Goal: Find specific page/section: Find specific page/section

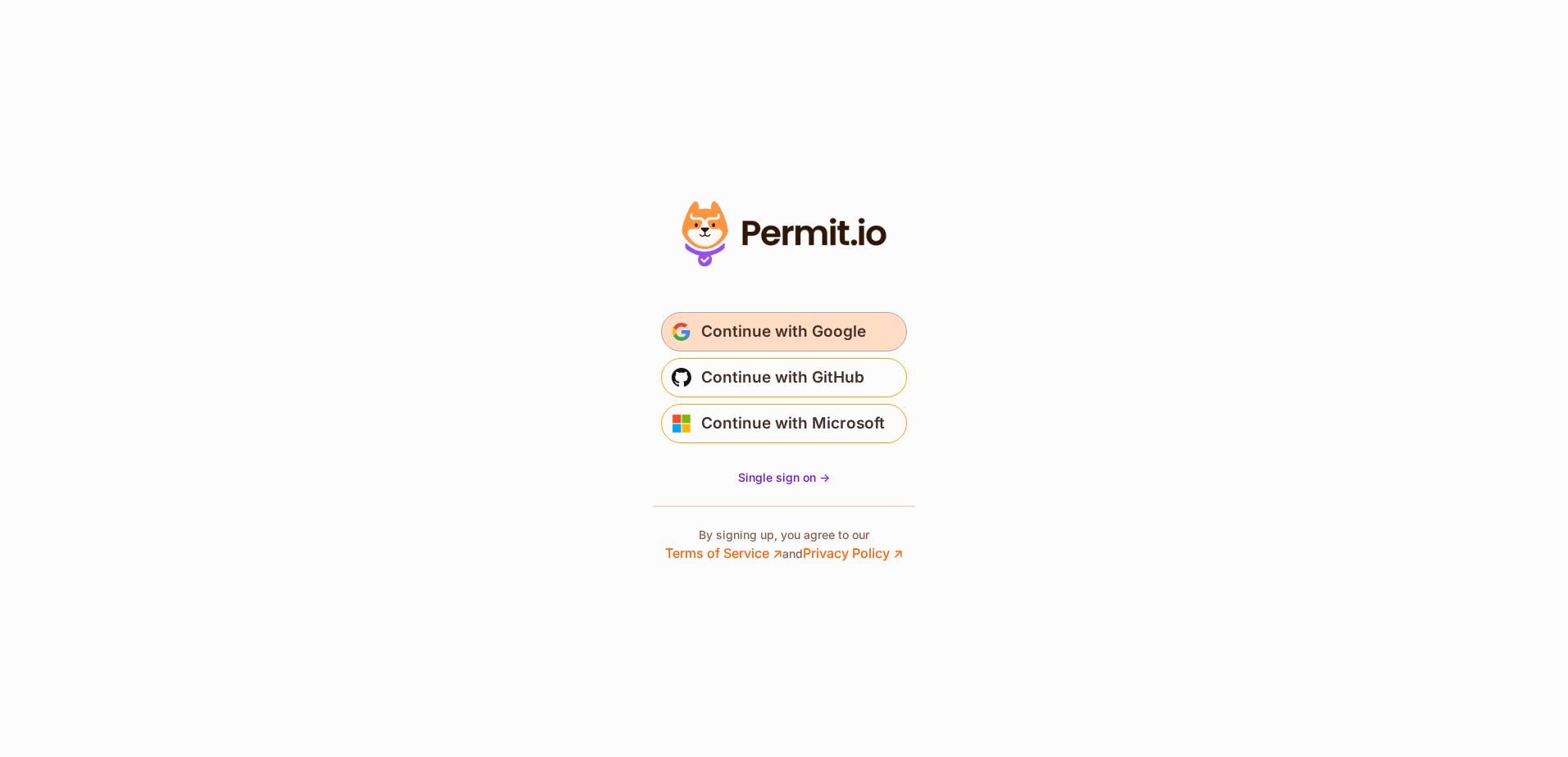
click at [796, 334] on span "Continue with Google" at bounding box center [784, 332] width 165 height 26
drag, startPoint x: 514, startPoint y: 0, endPoint x: 758, endPoint y: 327, distance: 408.0
click at [758, 327] on span "Continue with Google" at bounding box center [784, 332] width 165 height 26
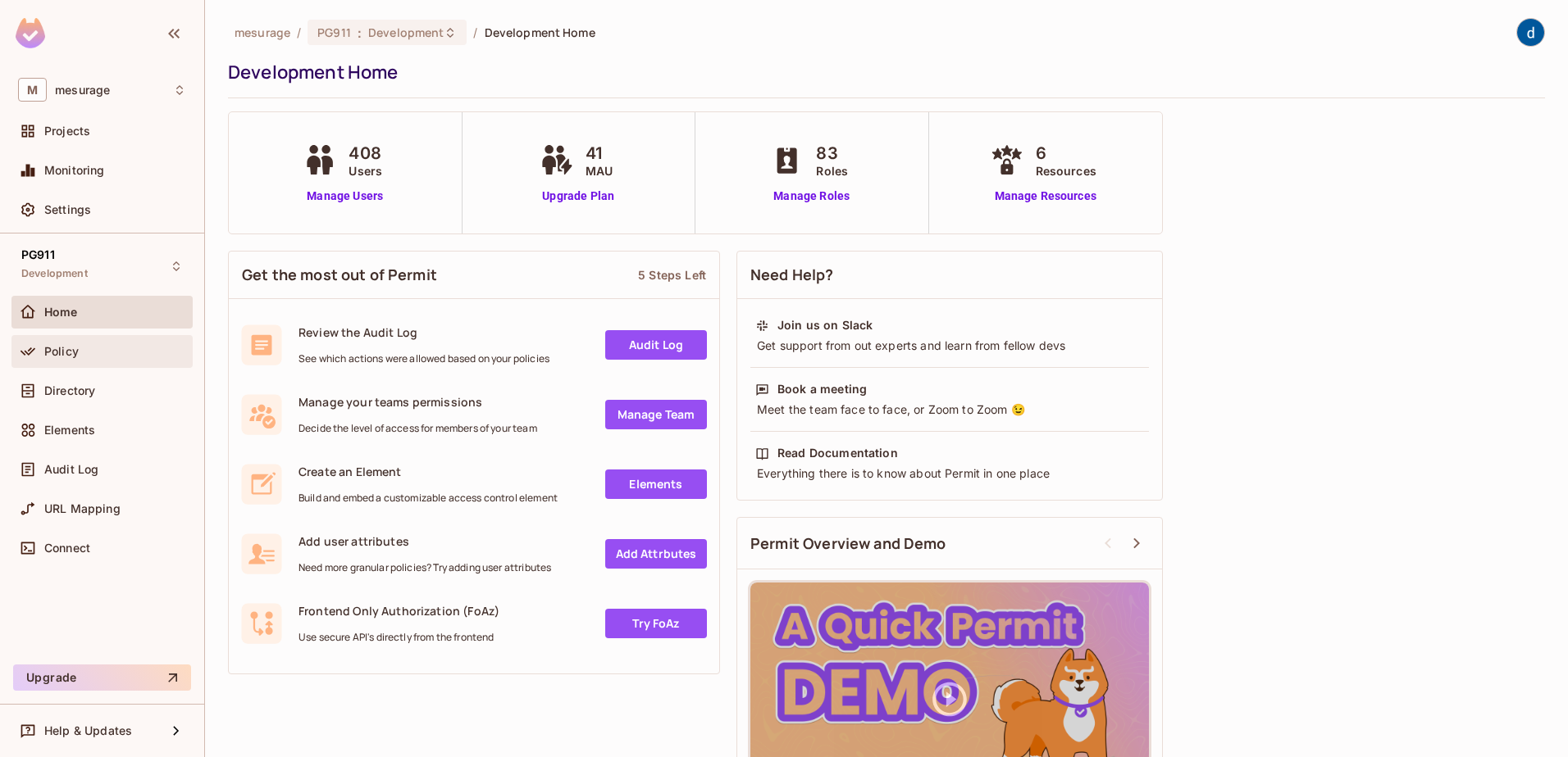
click at [62, 350] on span "Policy" at bounding box center [62, 352] width 34 height 13
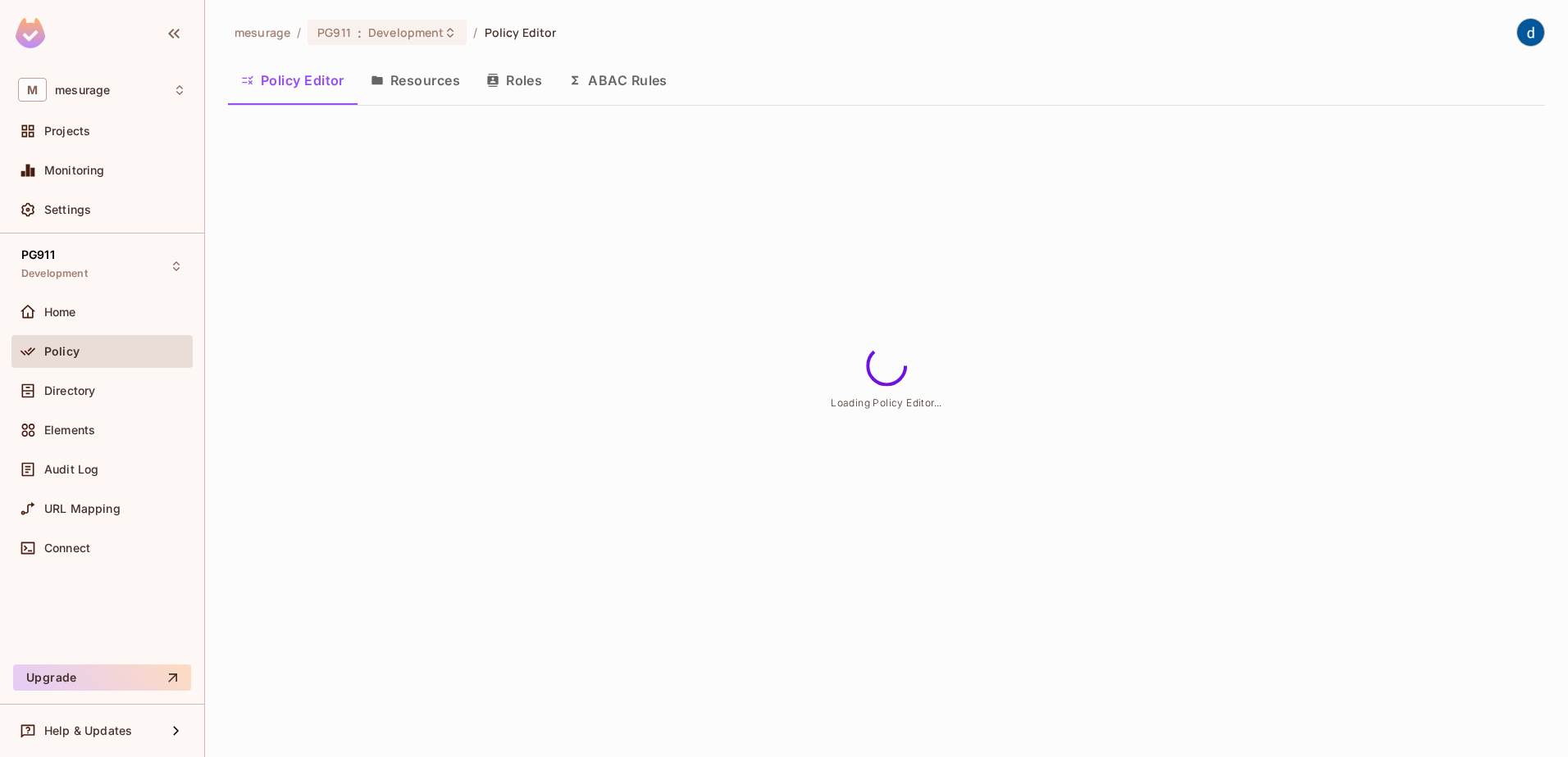
click at [525, 86] on button "Roles" at bounding box center [514, 79] width 82 height 41
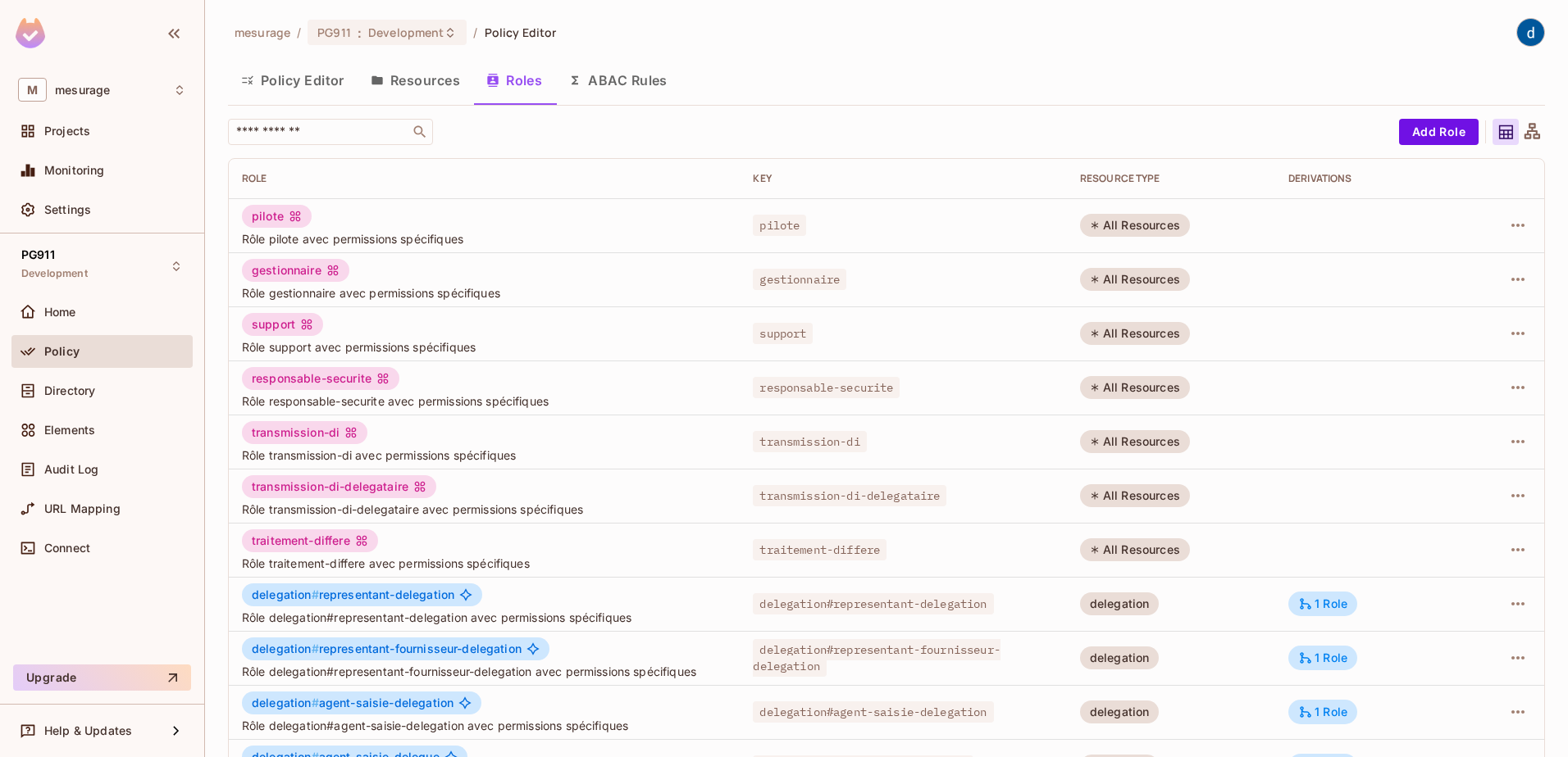
click at [276, 218] on div "pilote" at bounding box center [277, 217] width 70 height 23
copy div "pilote"
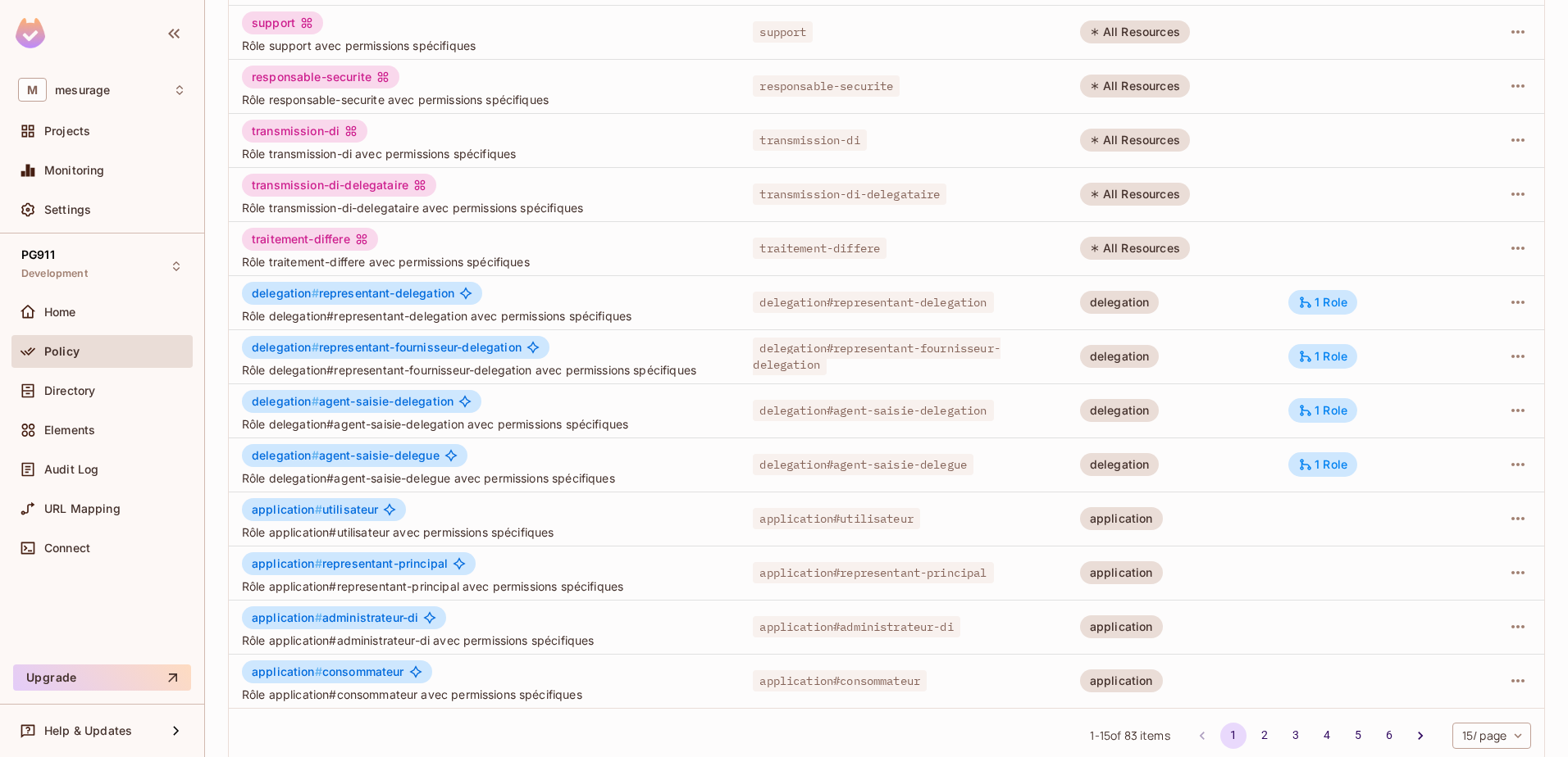
scroll to position [321, 0]
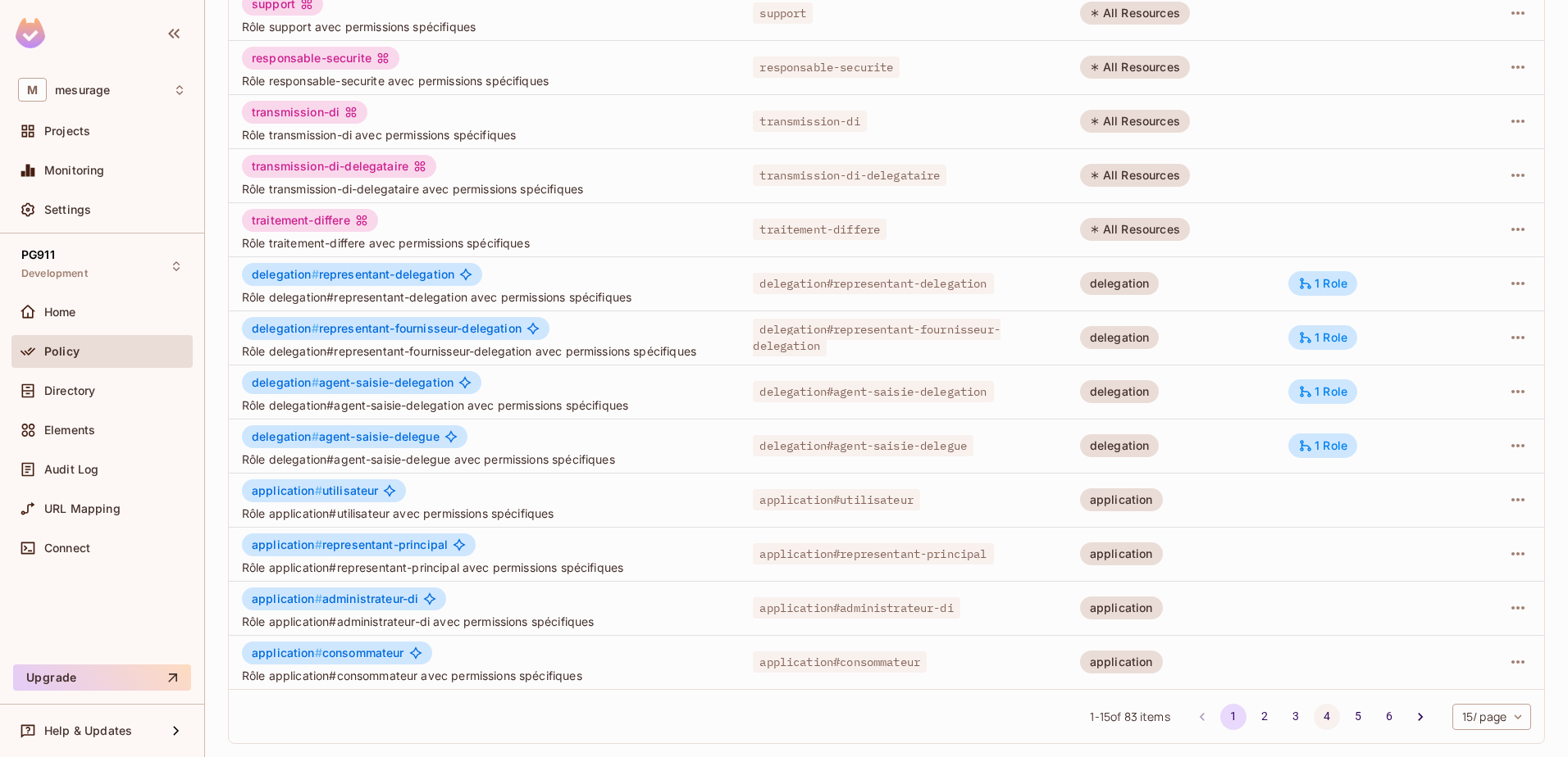
click at [1314, 719] on button "4" at bounding box center [1327, 717] width 27 height 26
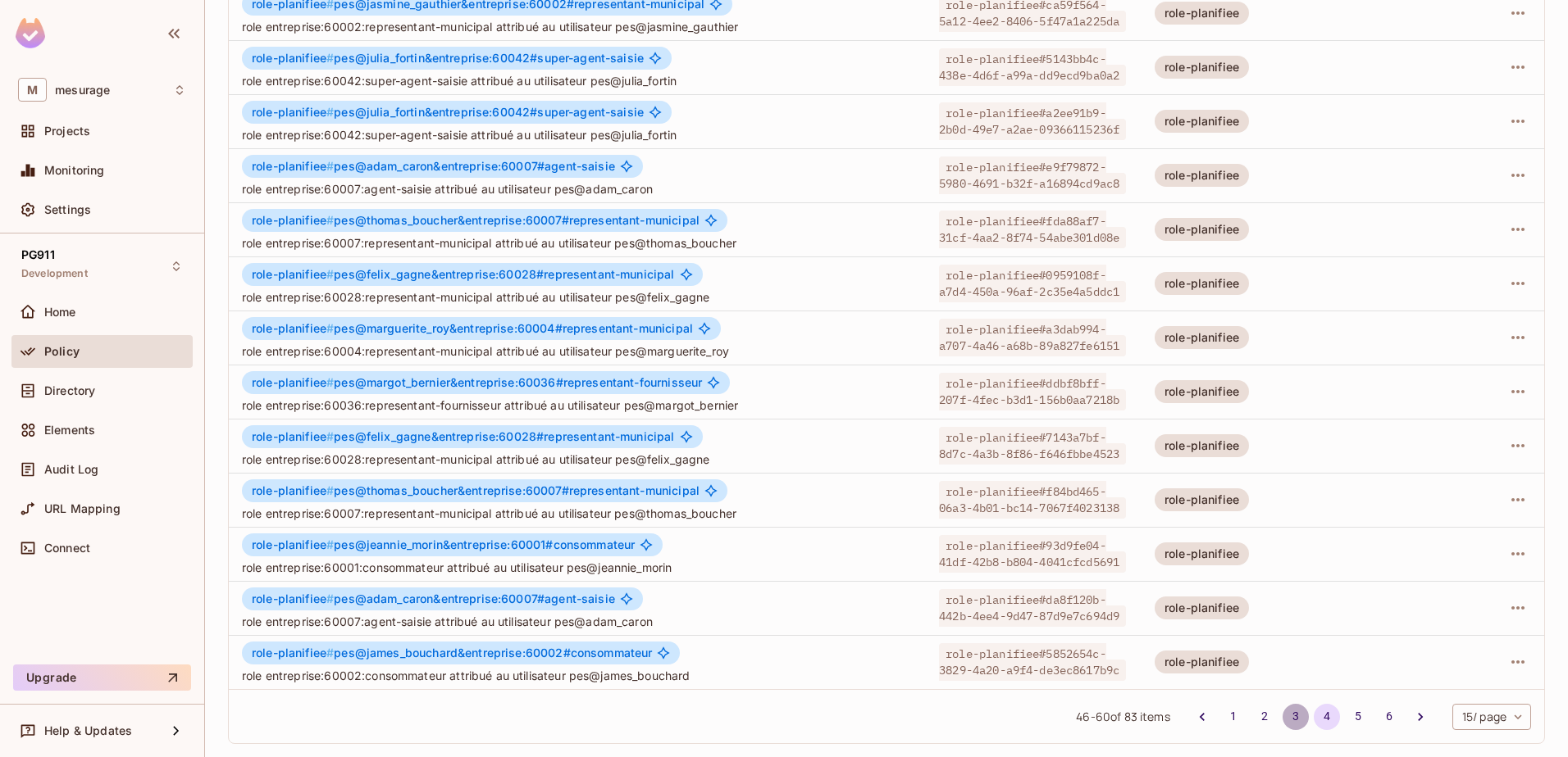
click at [1283, 707] on button "3" at bounding box center [1296, 717] width 27 height 26
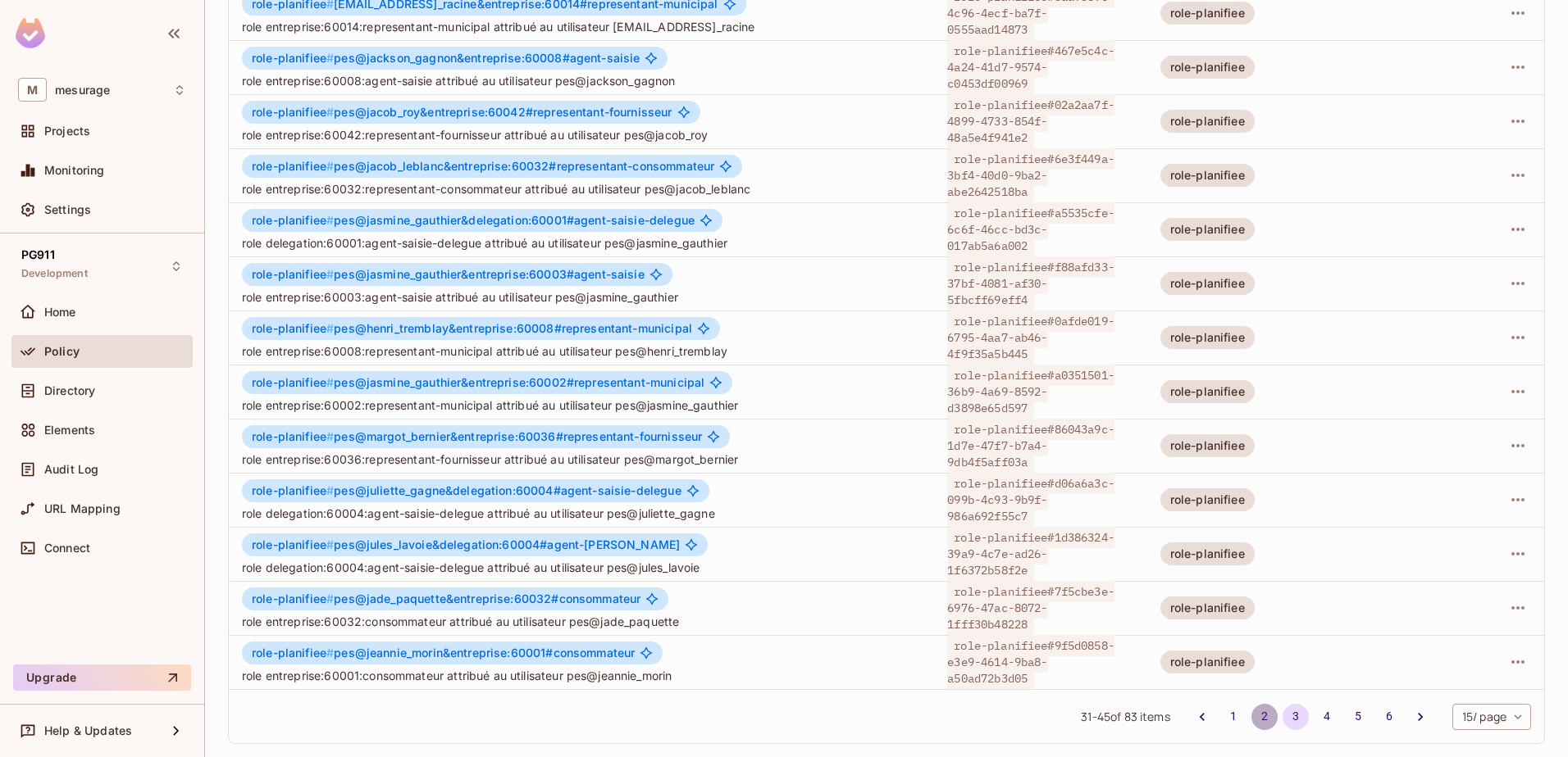
click at [1252, 707] on button "2" at bounding box center [1265, 717] width 27 height 26
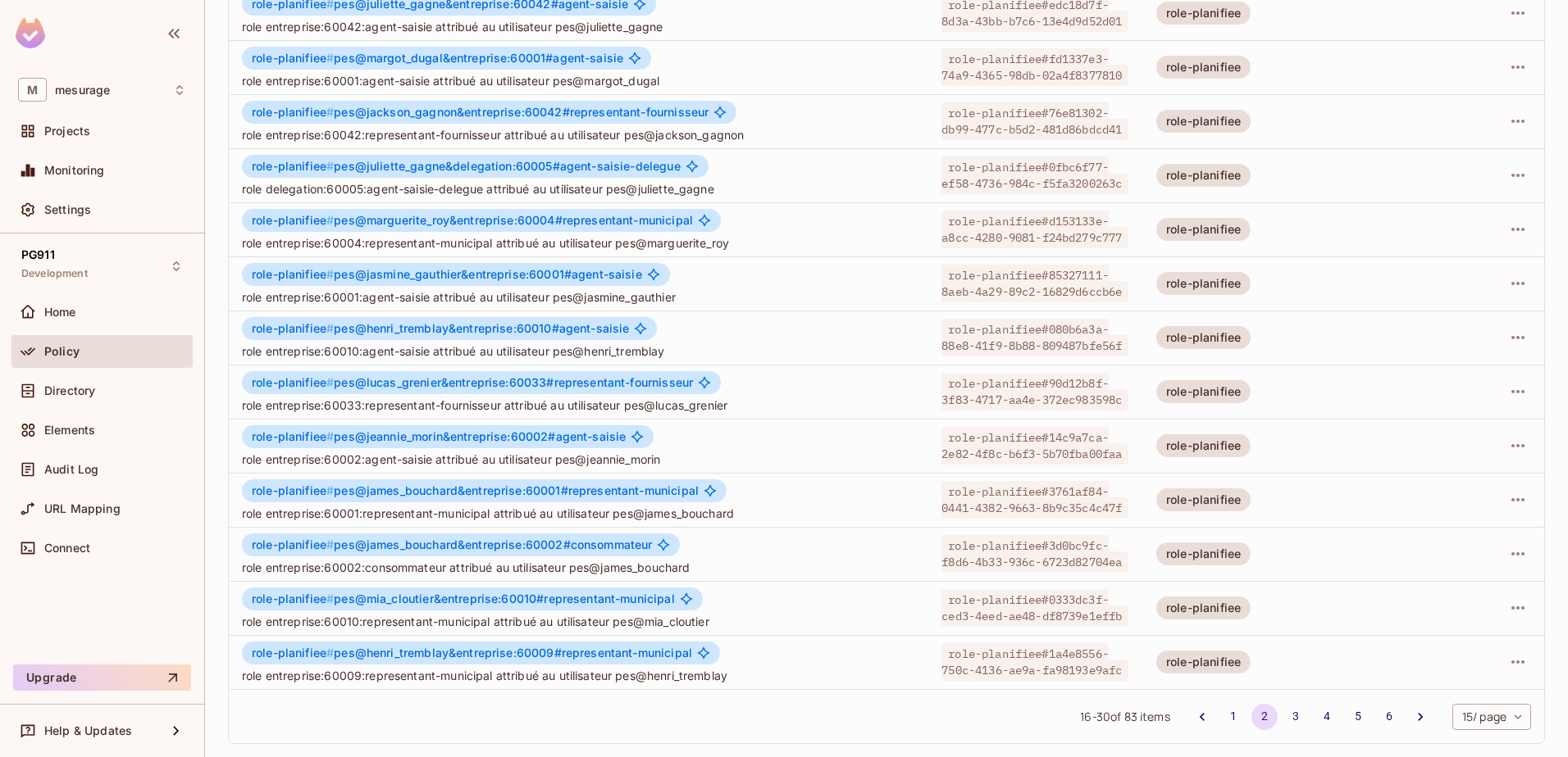
scroll to position [0, 0]
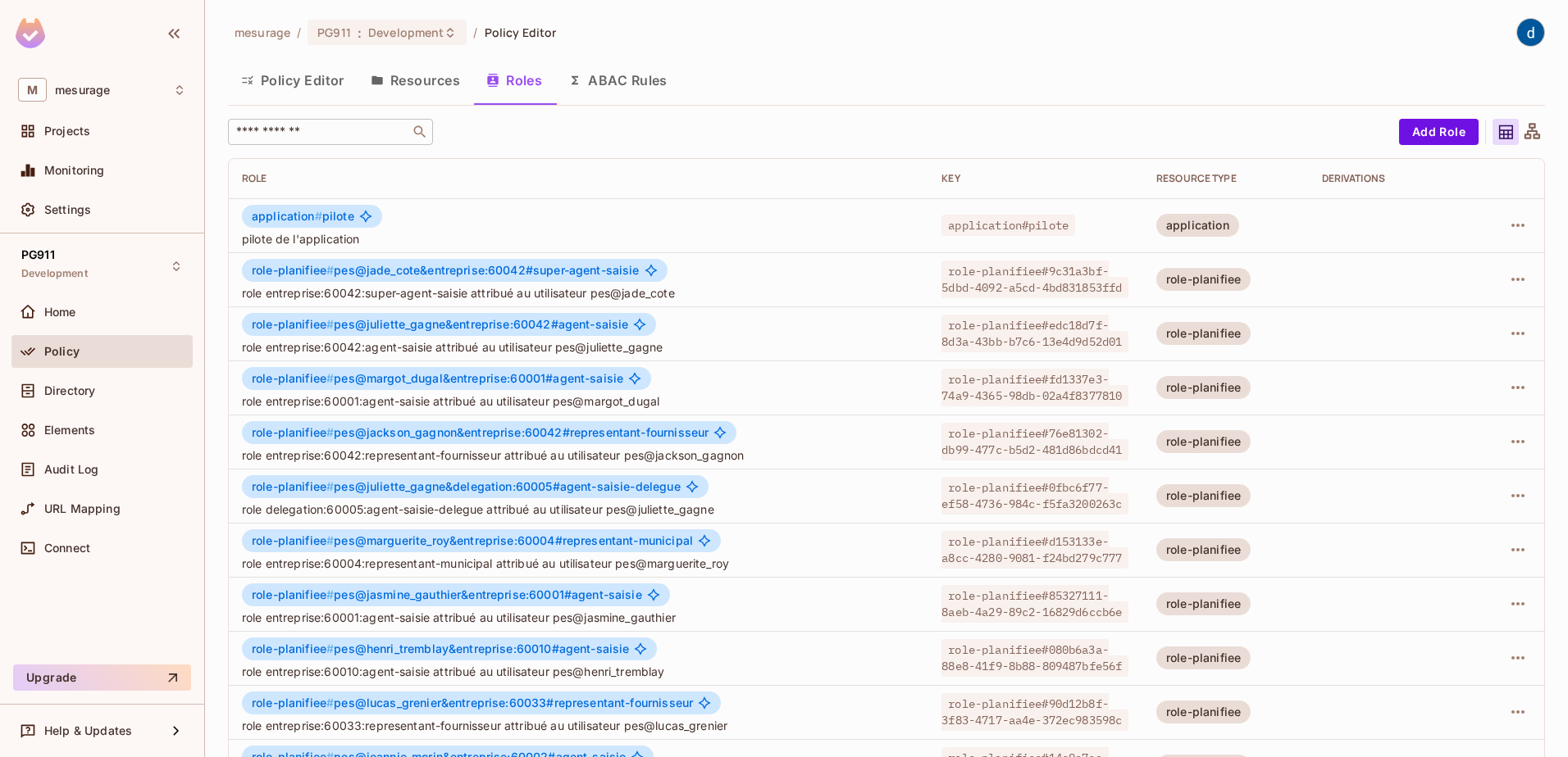
click at [290, 134] on input "text" at bounding box center [319, 132] width 172 height 16
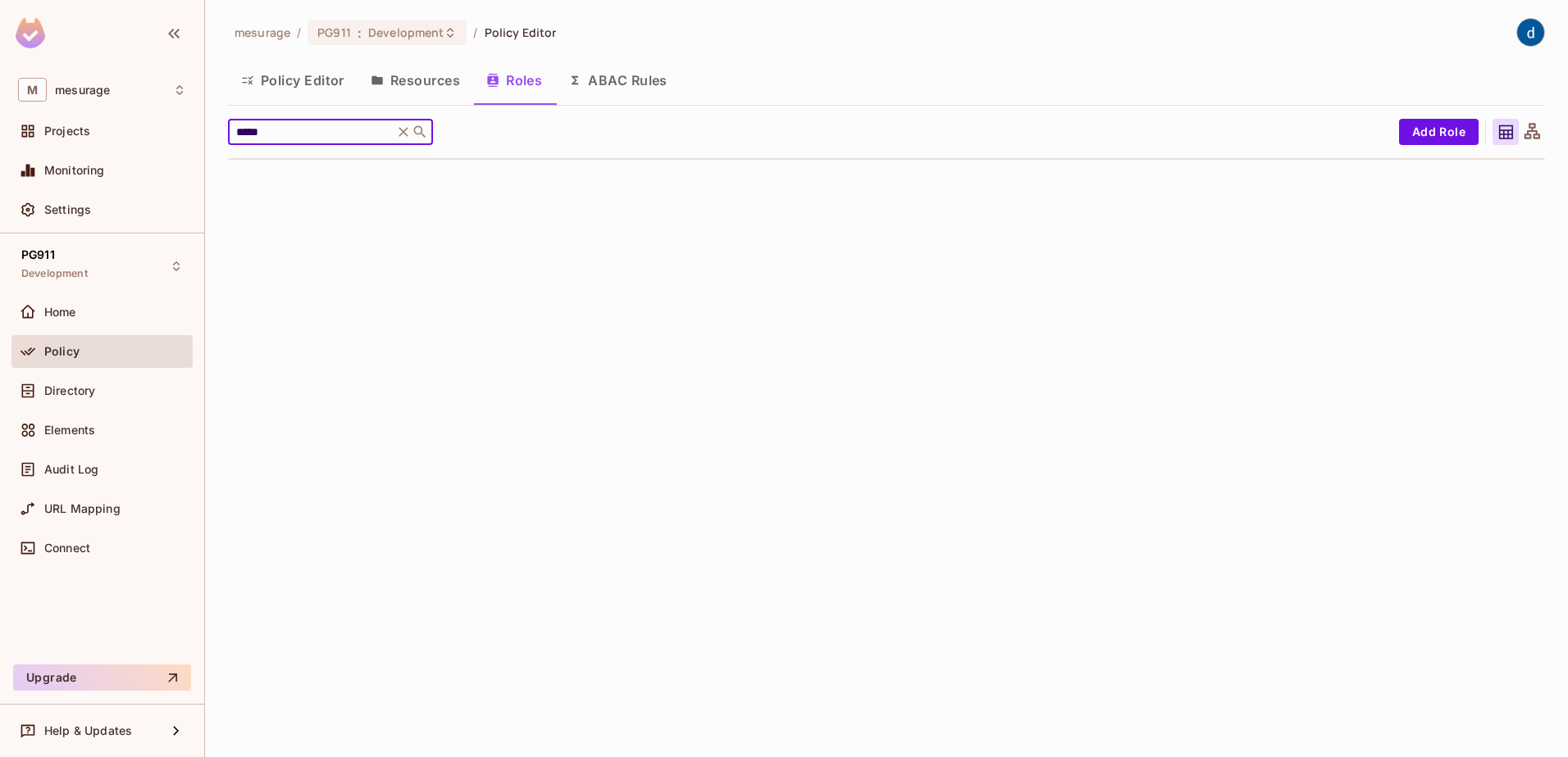
type input "******"
click at [261, 133] on input "******" at bounding box center [311, 132] width 156 height 16
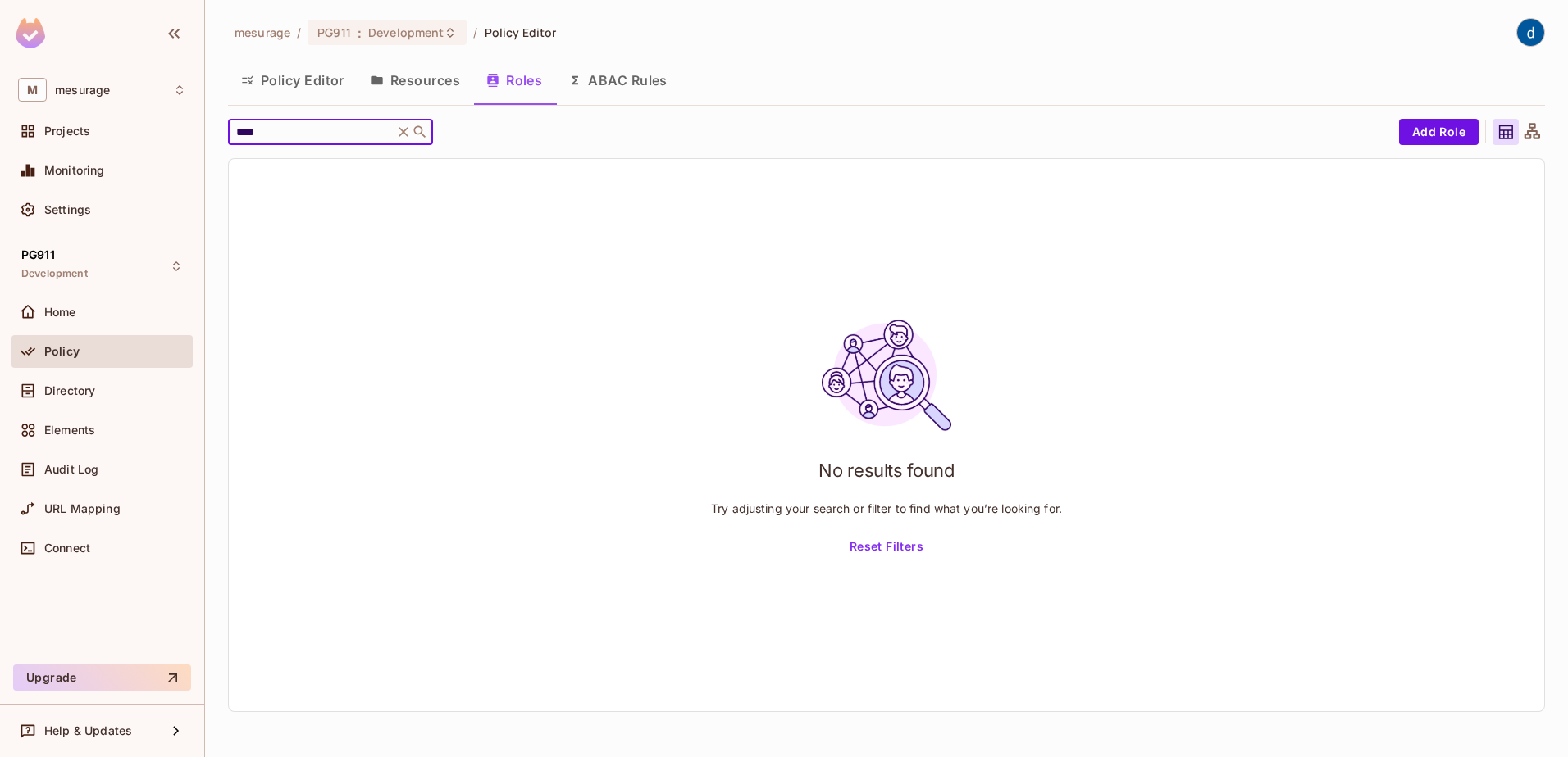
type input "****"
click at [408, 131] on icon at bounding box center [403, 132] width 9 height 9
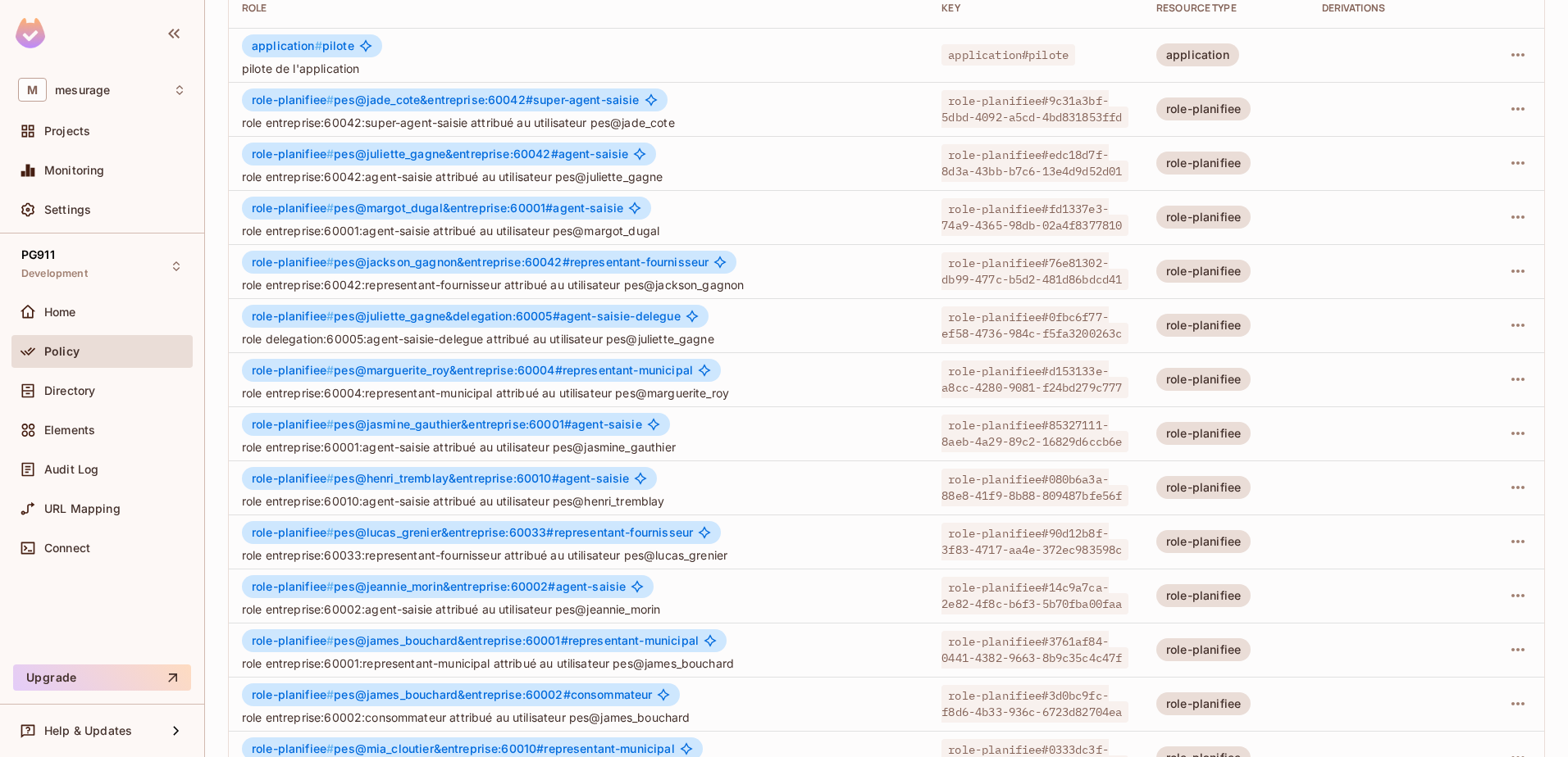
scroll to position [321, 0]
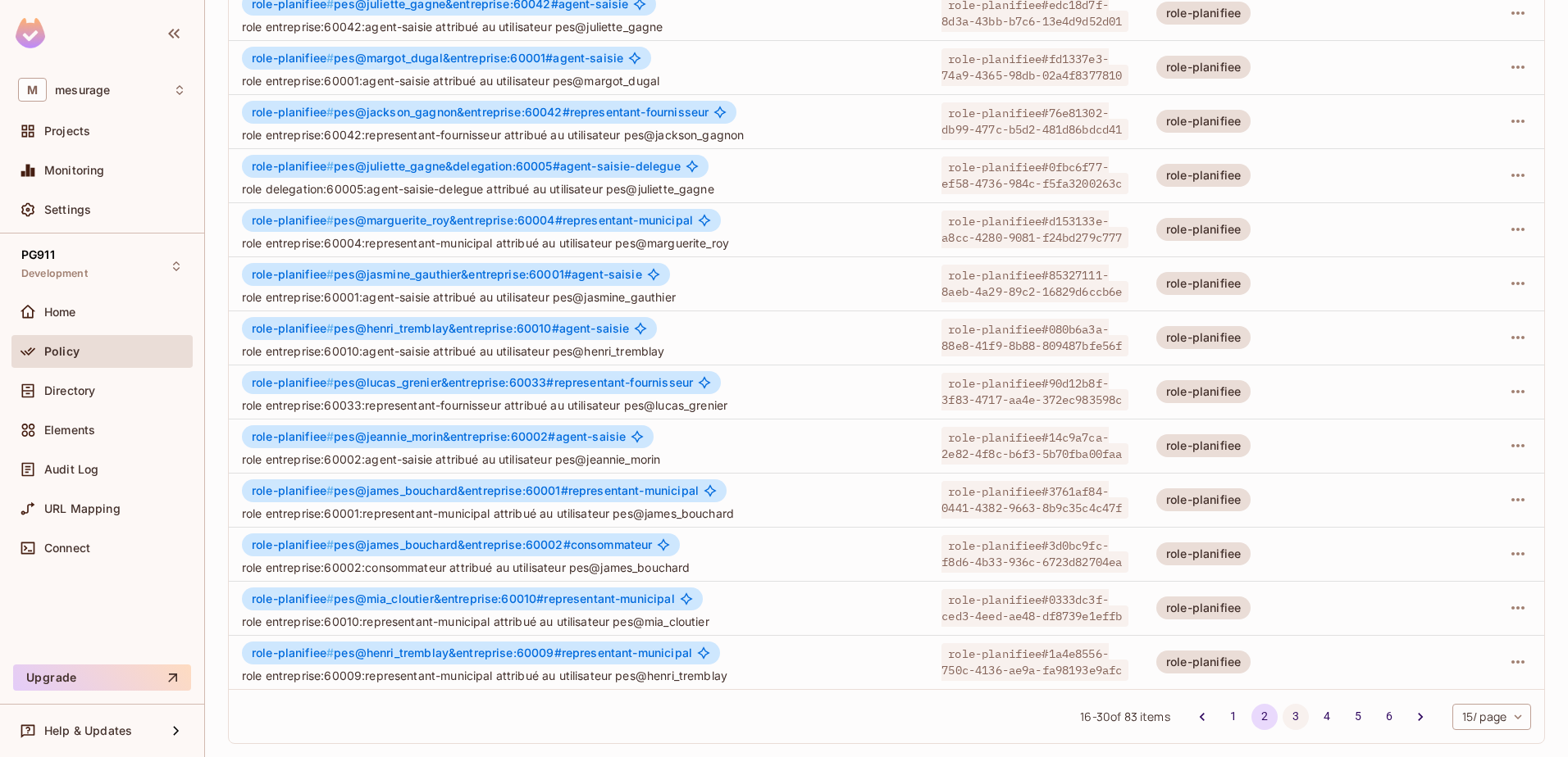
click at [1283, 714] on button "3" at bounding box center [1296, 717] width 27 height 26
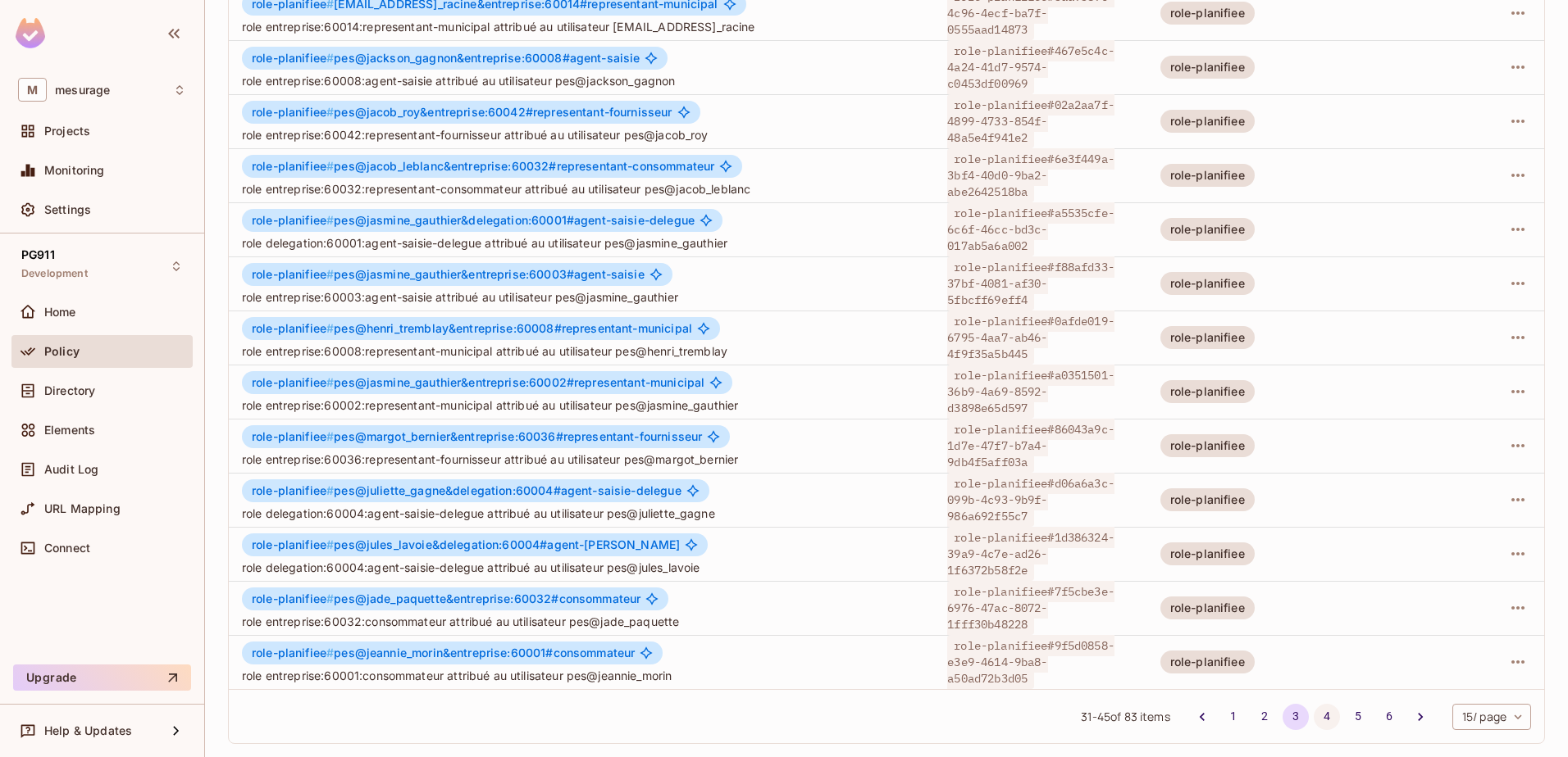
click at [1314, 720] on button "4" at bounding box center [1327, 717] width 27 height 26
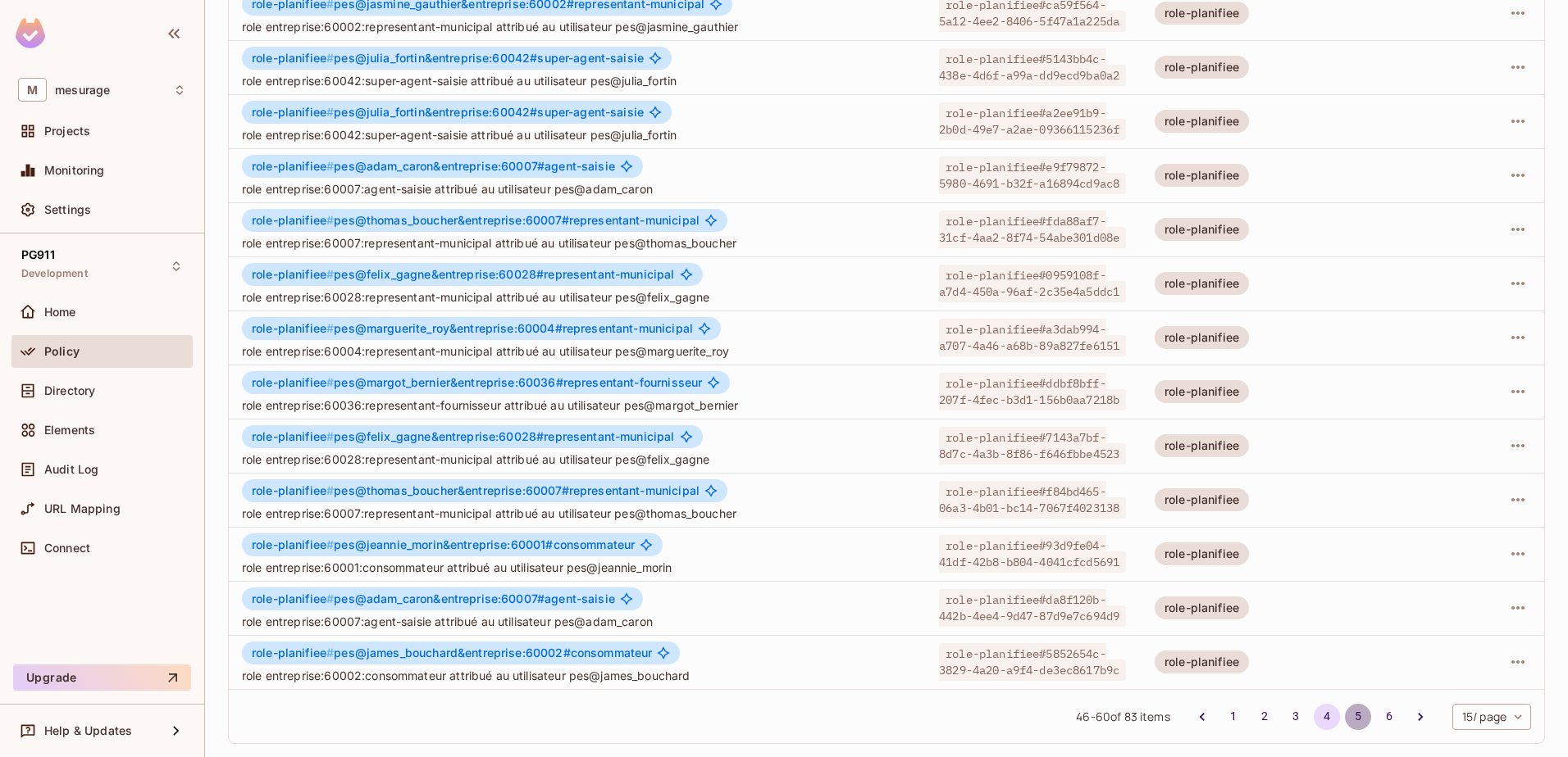
click at [1345, 720] on button "5" at bounding box center [1358, 717] width 27 height 26
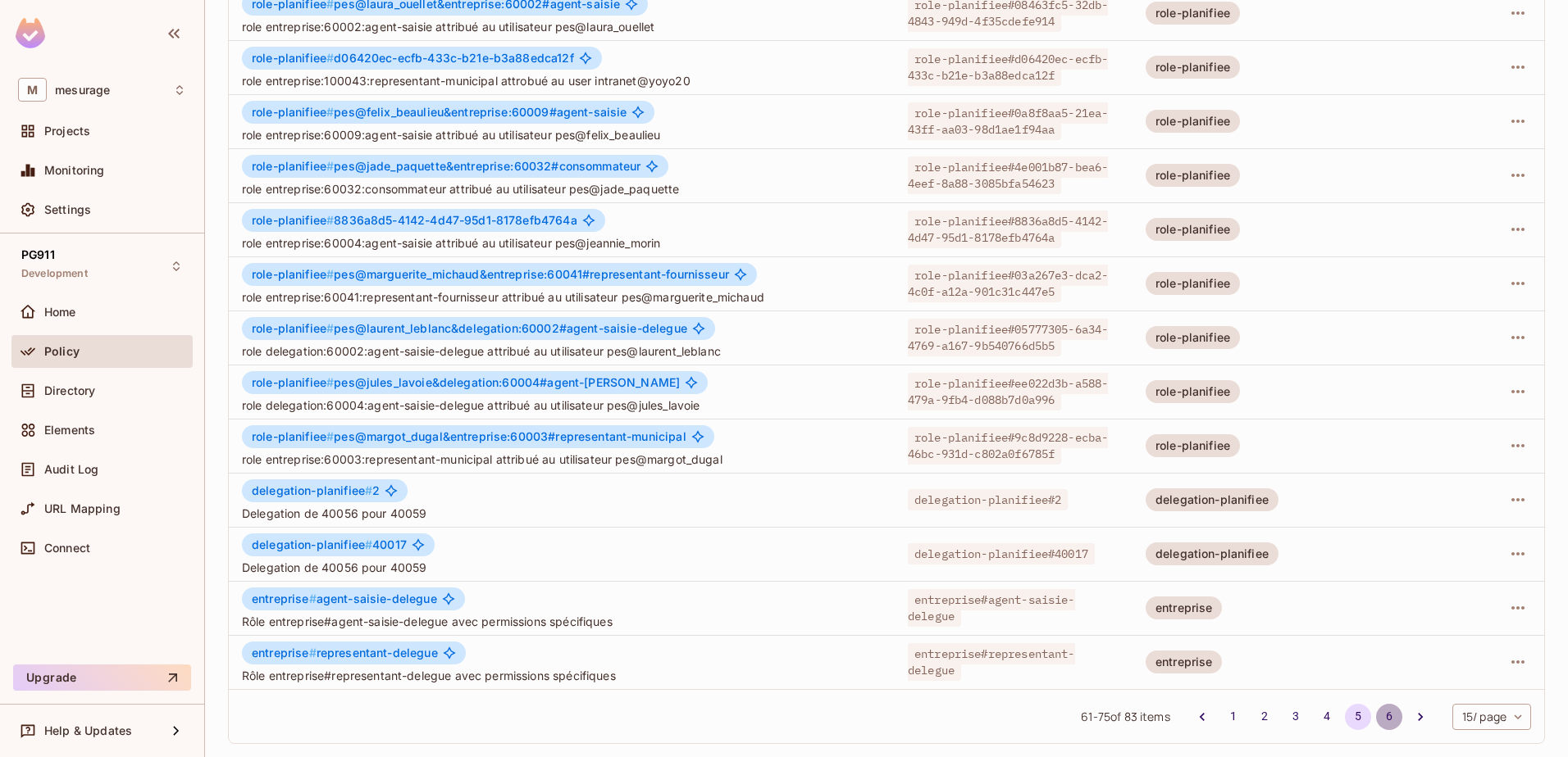
click at [1376, 718] on button "6" at bounding box center [1389, 717] width 27 height 26
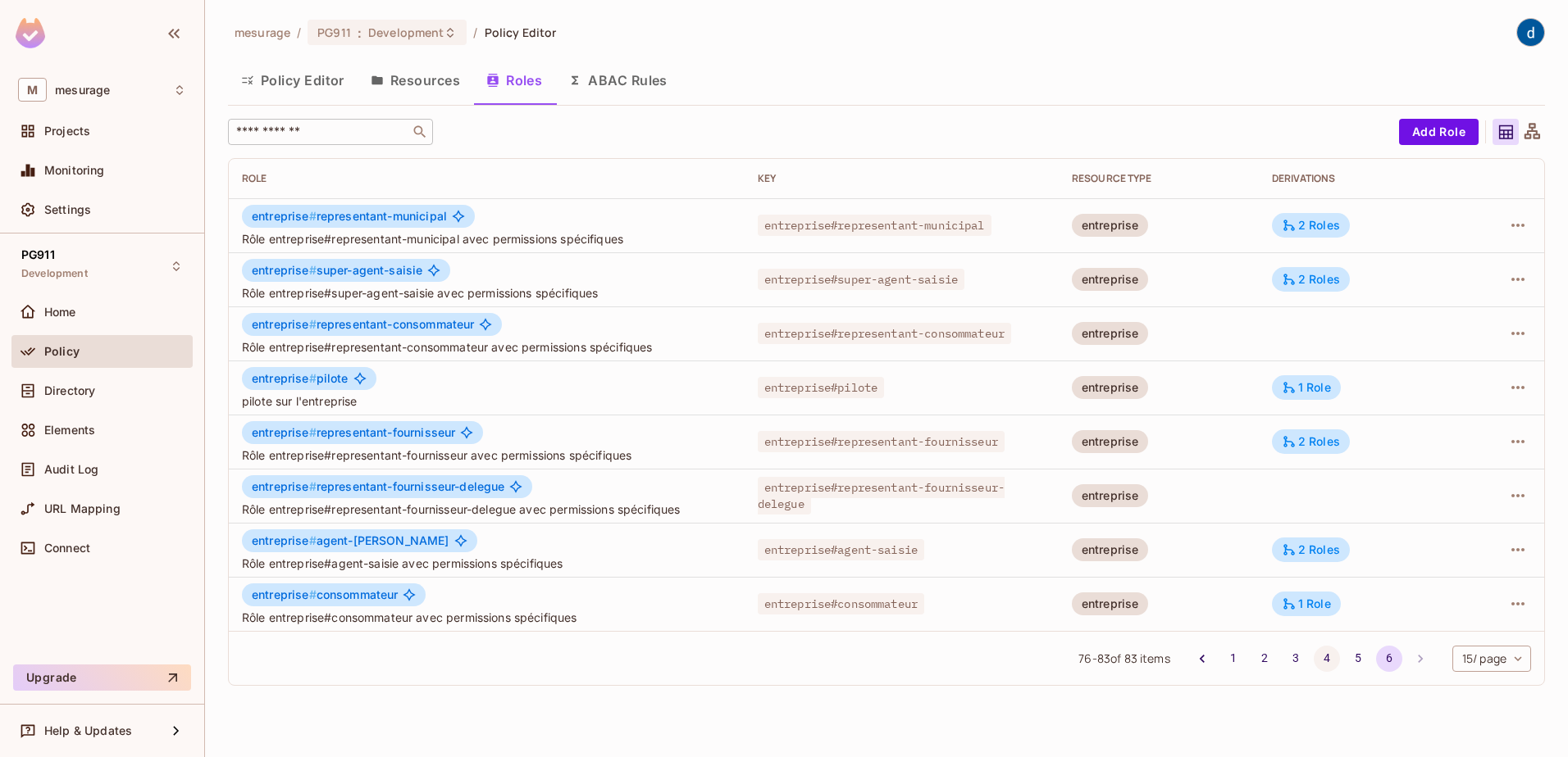
click at [1321, 667] on button "4" at bounding box center [1327, 660] width 27 height 26
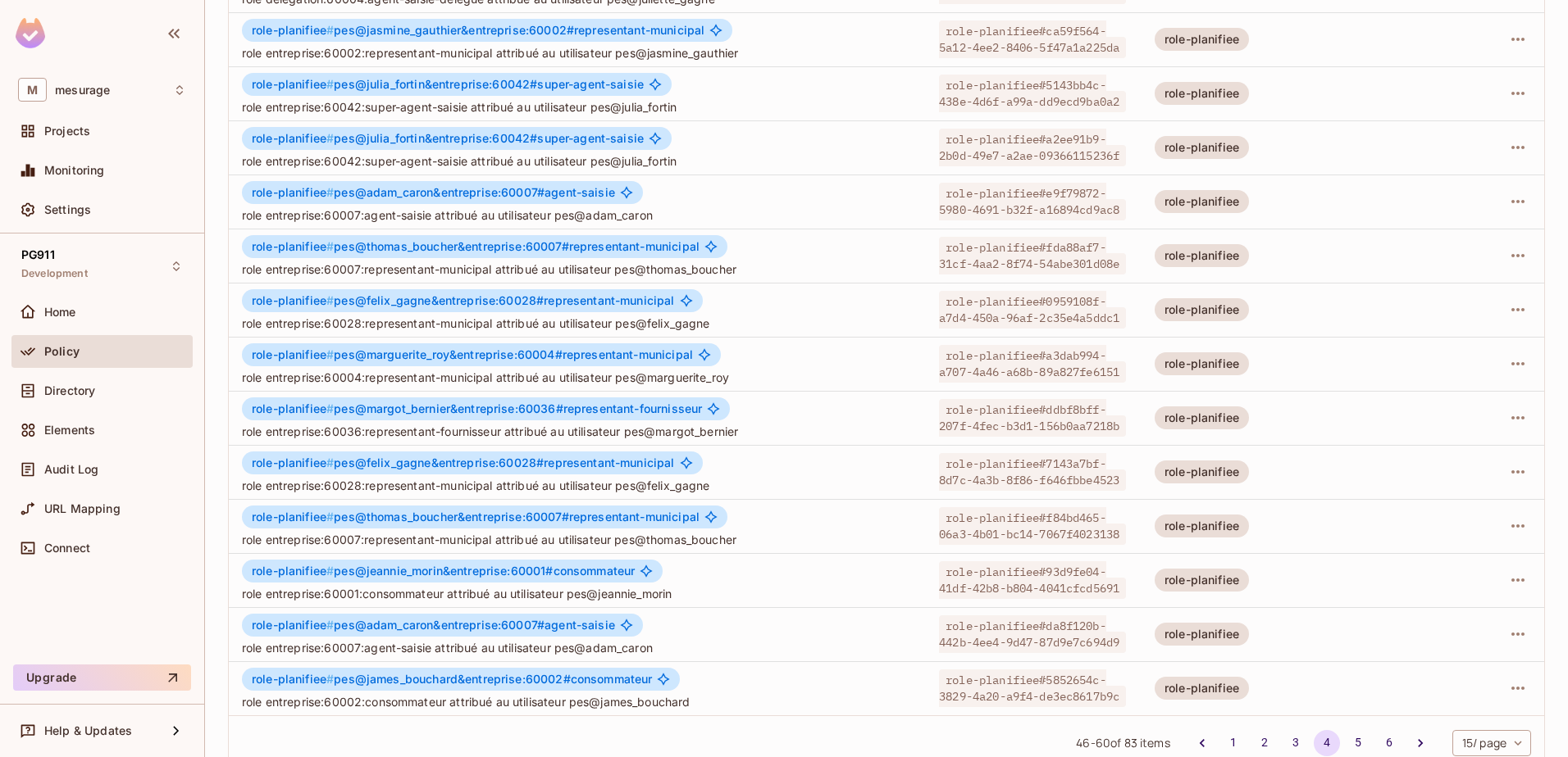
scroll to position [321, 0]
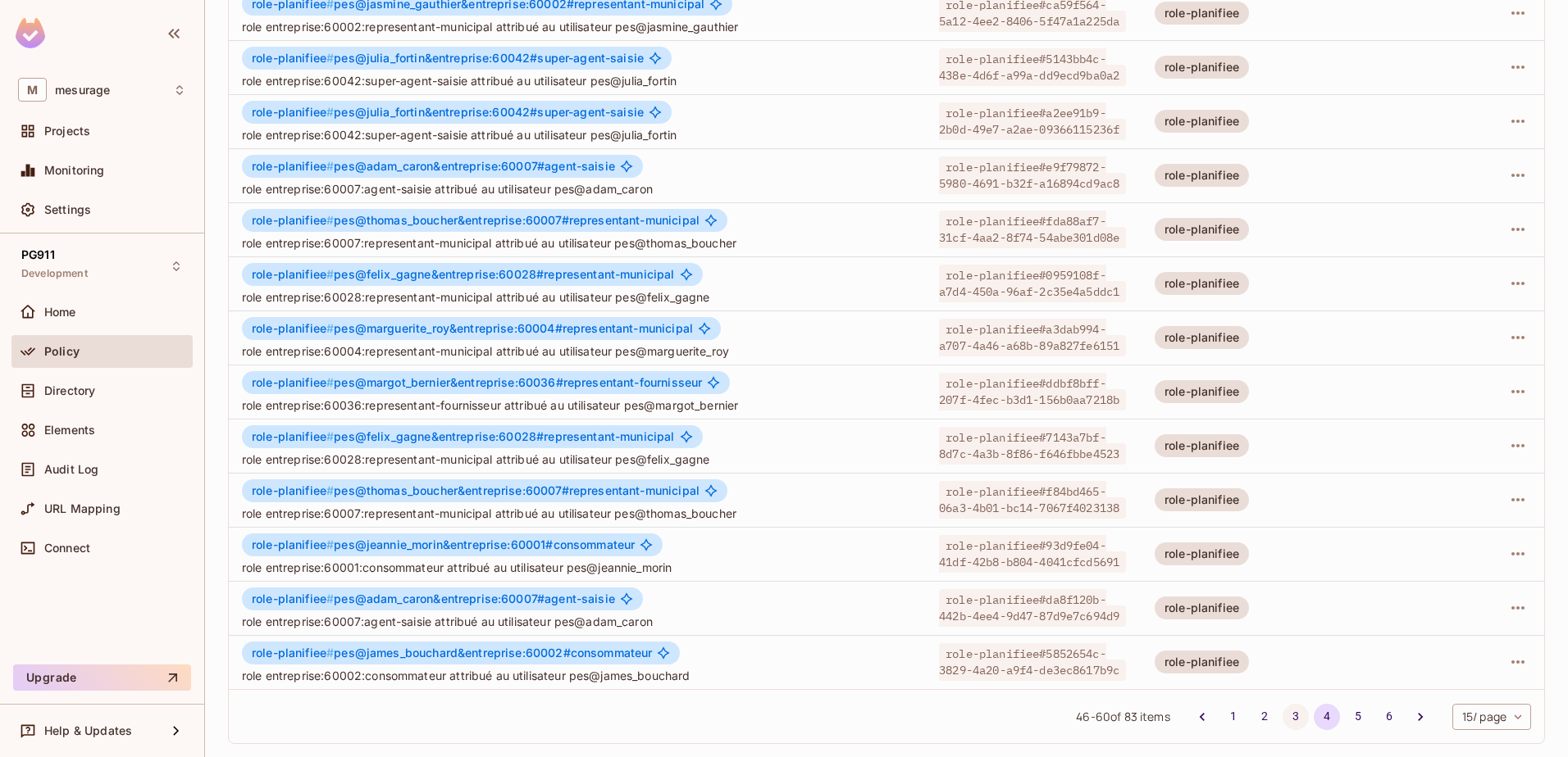
click at [1287, 719] on button "3" at bounding box center [1296, 717] width 27 height 26
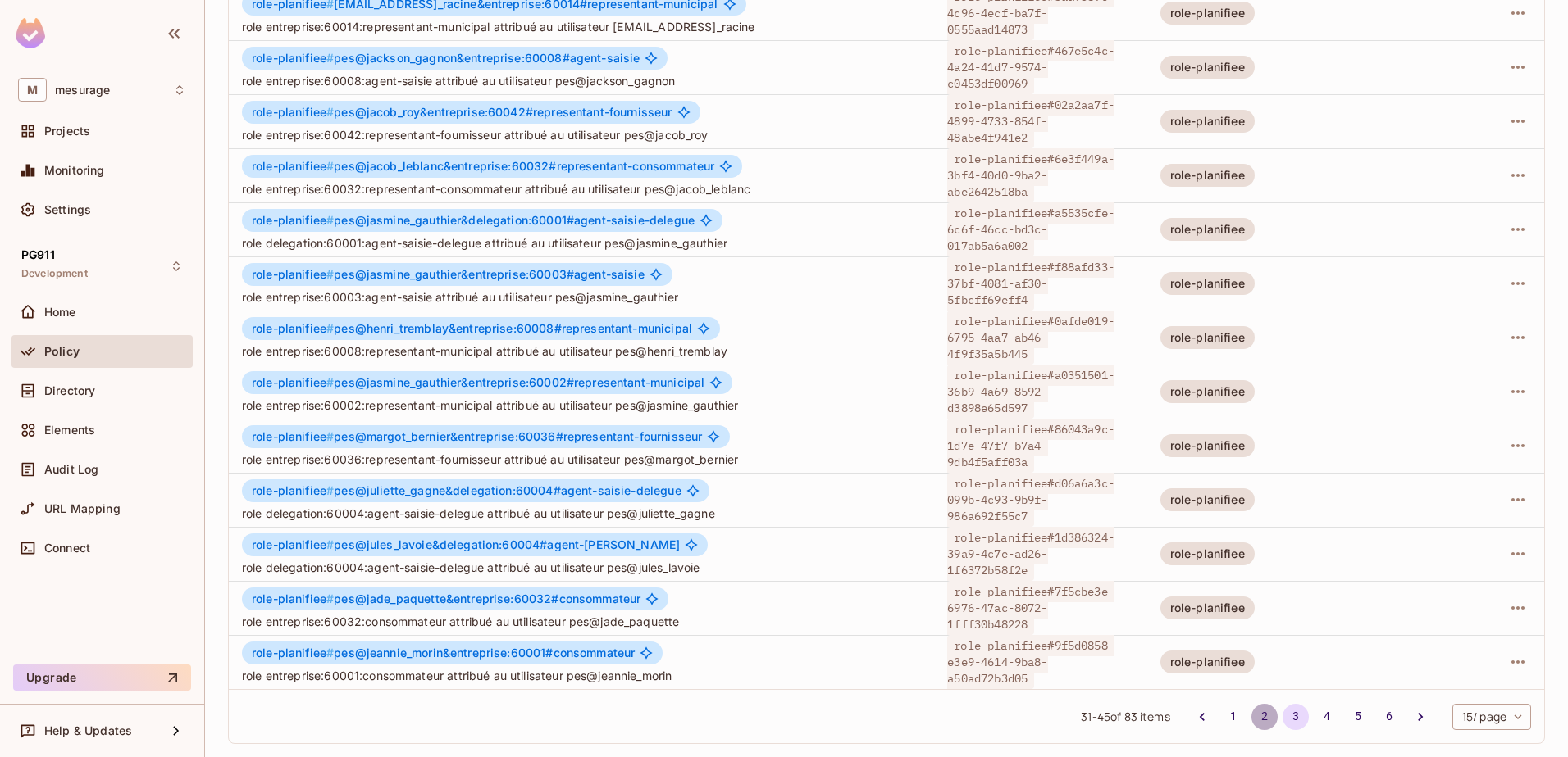
click at [1253, 715] on button "2" at bounding box center [1265, 717] width 27 height 26
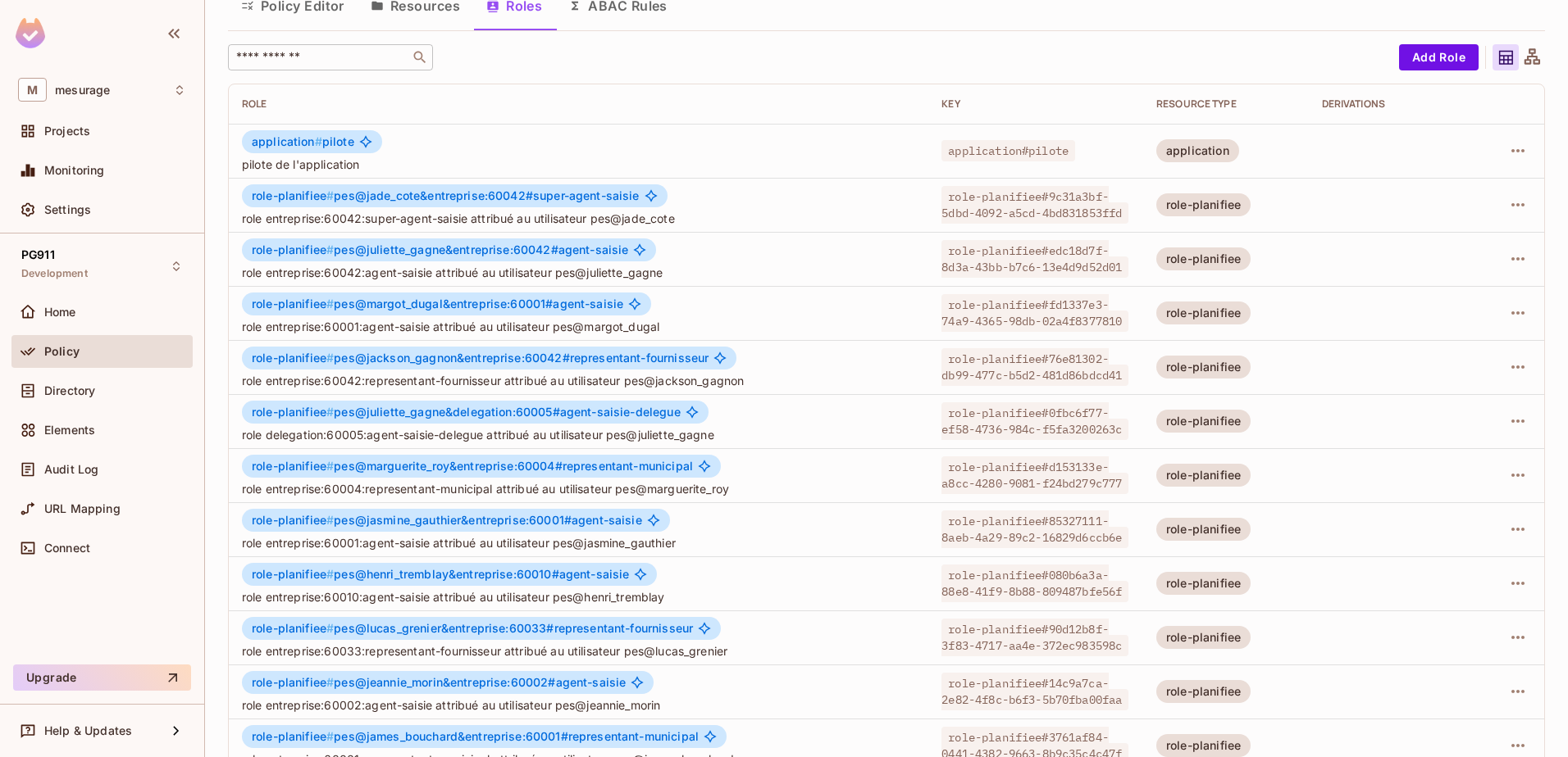
scroll to position [0, 0]
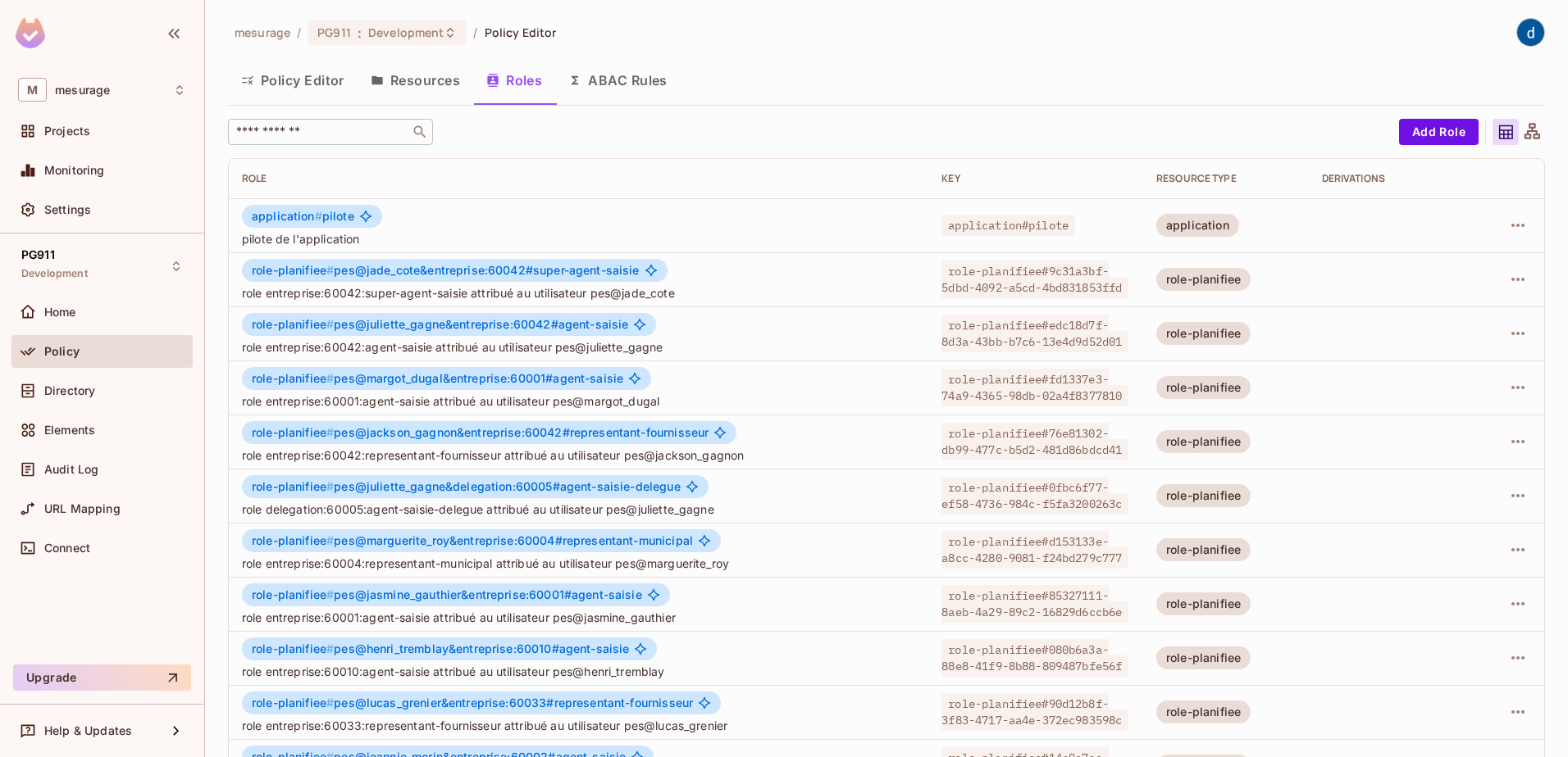
click at [439, 83] on button "Resources" at bounding box center [416, 79] width 116 height 41
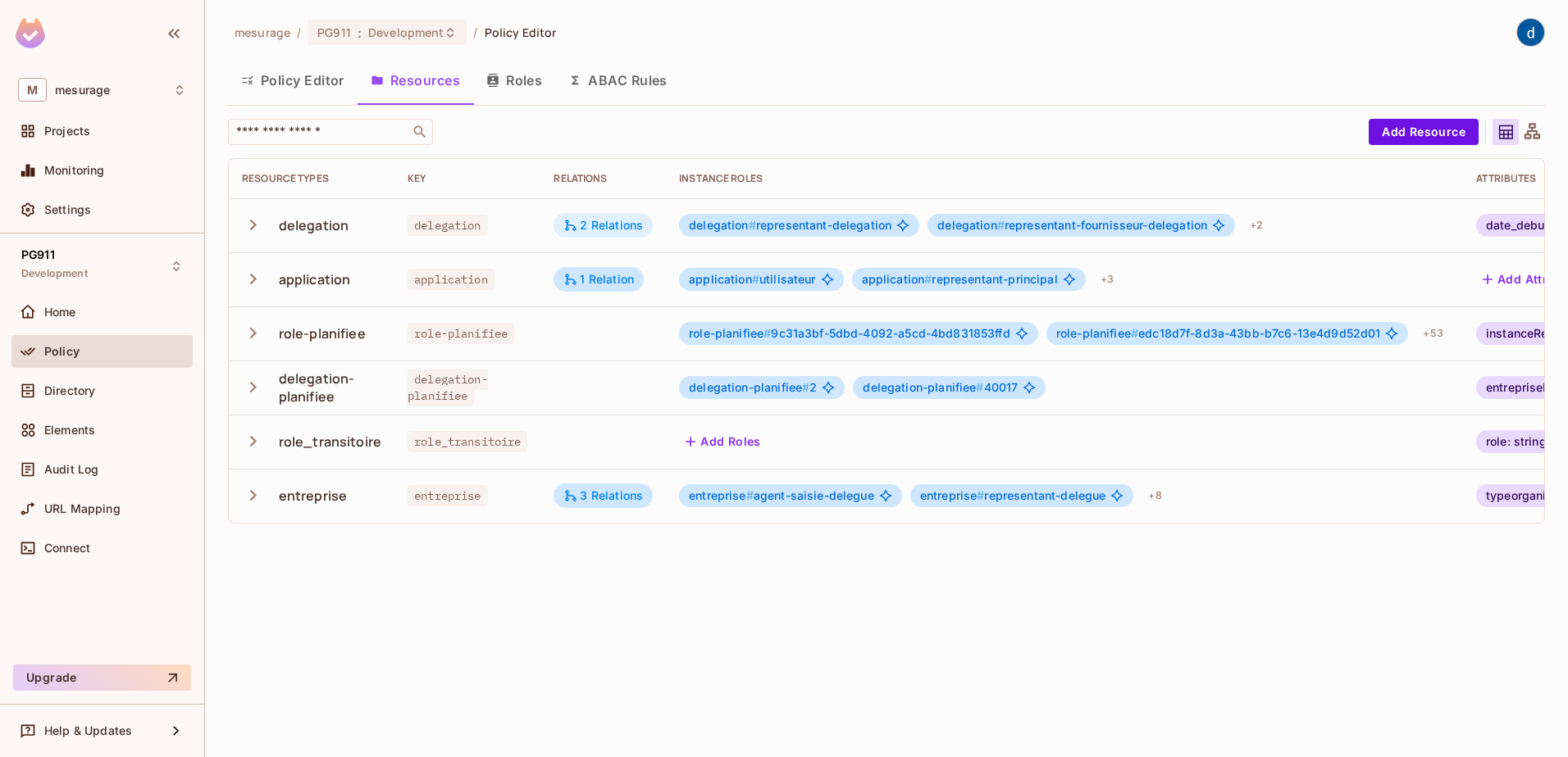
click at [600, 219] on div "2 Relations" at bounding box center [603, 225] width 80 height 15
